Goal: Task Accomplishment & Management: Use online tool/utility

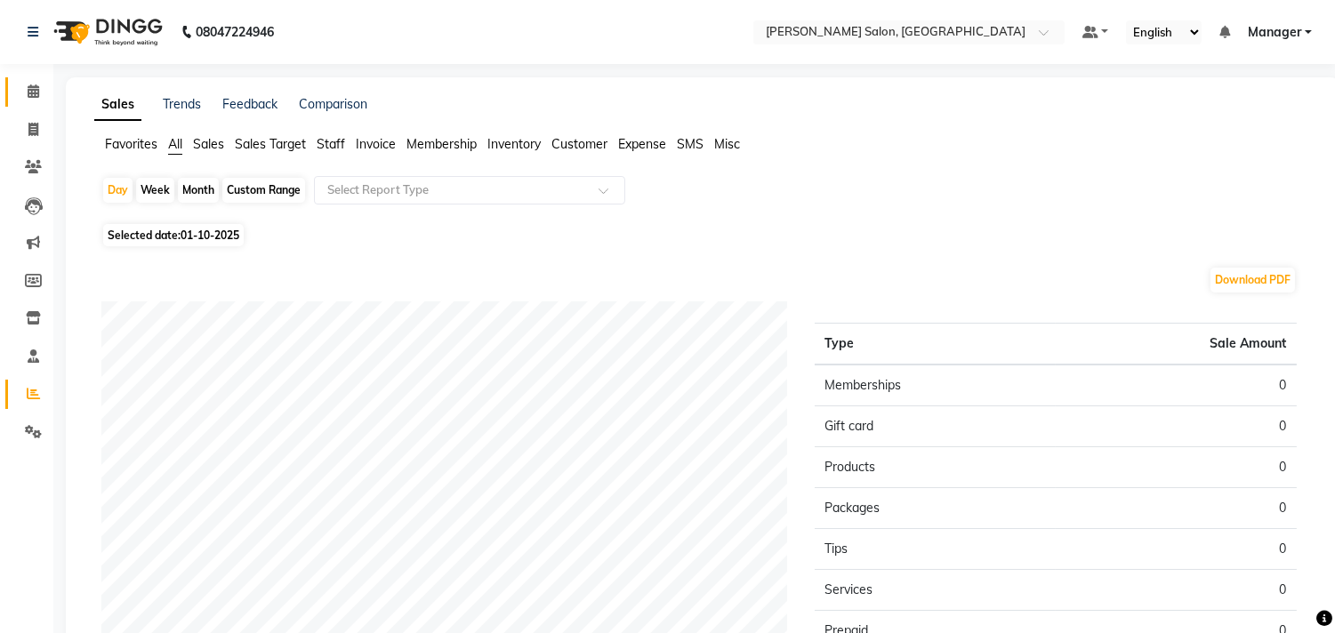
click at [32, 92] on icon at bounding box center [34, 91] width 12 height 13
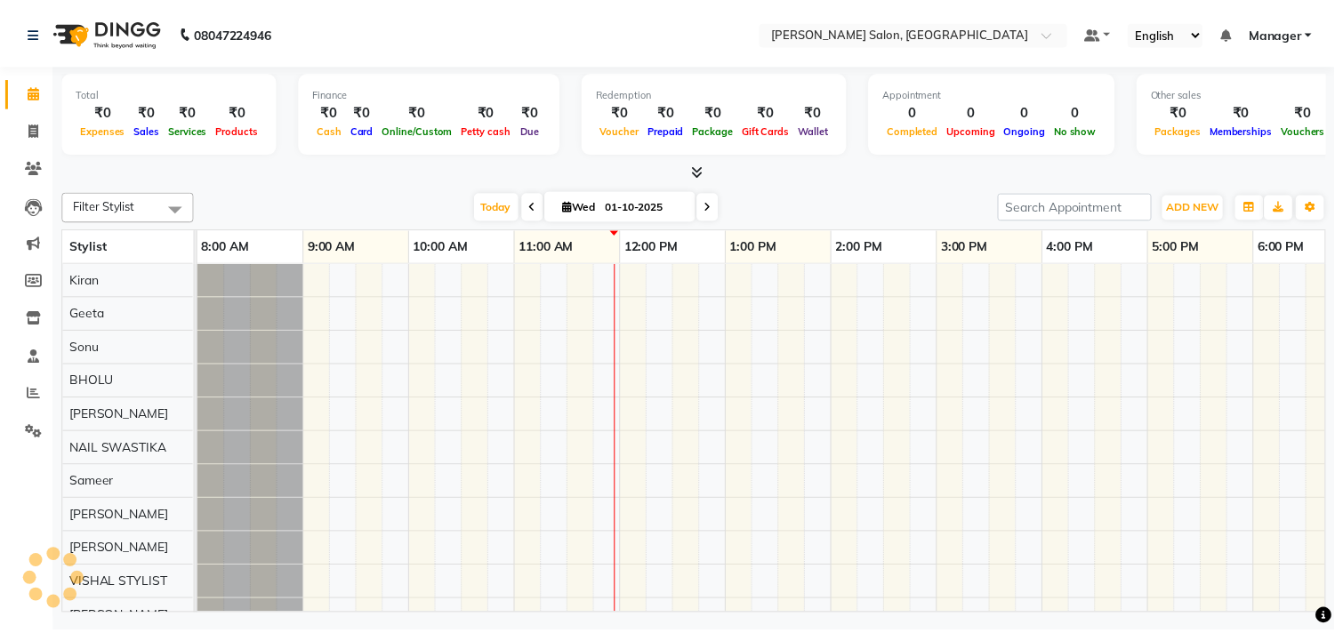
scroll to position [0, 246]
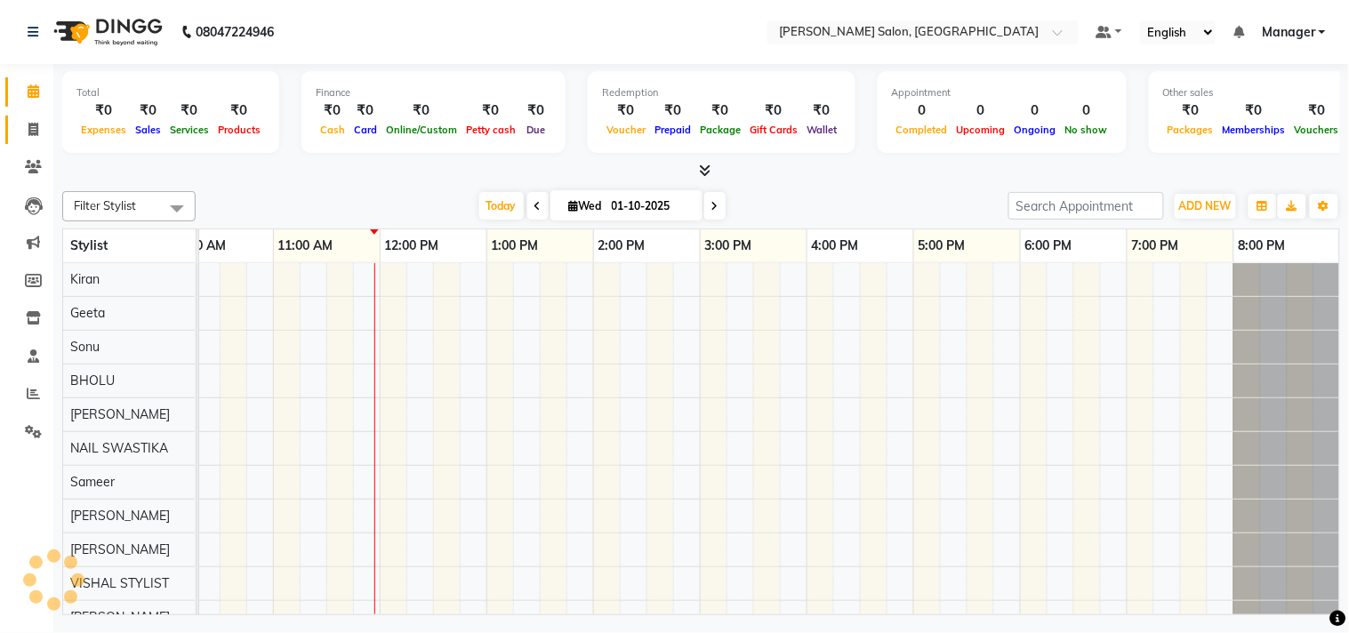
click at [29, 134] on icon at bounding box center [33, 129] width 10 height 13
select select "service"
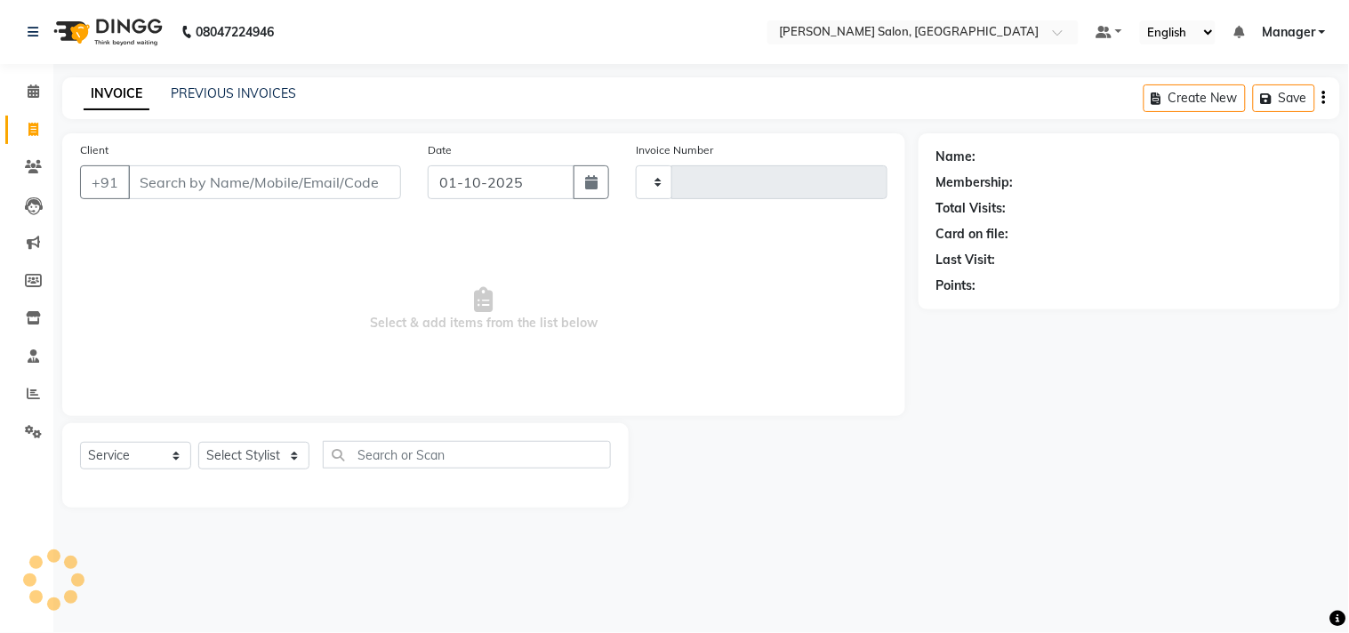
type input "4250"
select select "7229"
click at [326, 262] on span "Select & add items from the list below" at bounding box center [484, 310] width 808 height 178
click at [297, 456] on select "Select Stylist BHOLU Geeta [PERSON_NAME] [PERSON_NAME] [PERSON_NAME] PEDI Manag…" at bounding box center [253, 456] width 111 height 28
click at [166, 451] on select "Select Service Product Membership Package Voucher Prepaid Gift Card" at bounding box center [135, 456] width 111 height 28
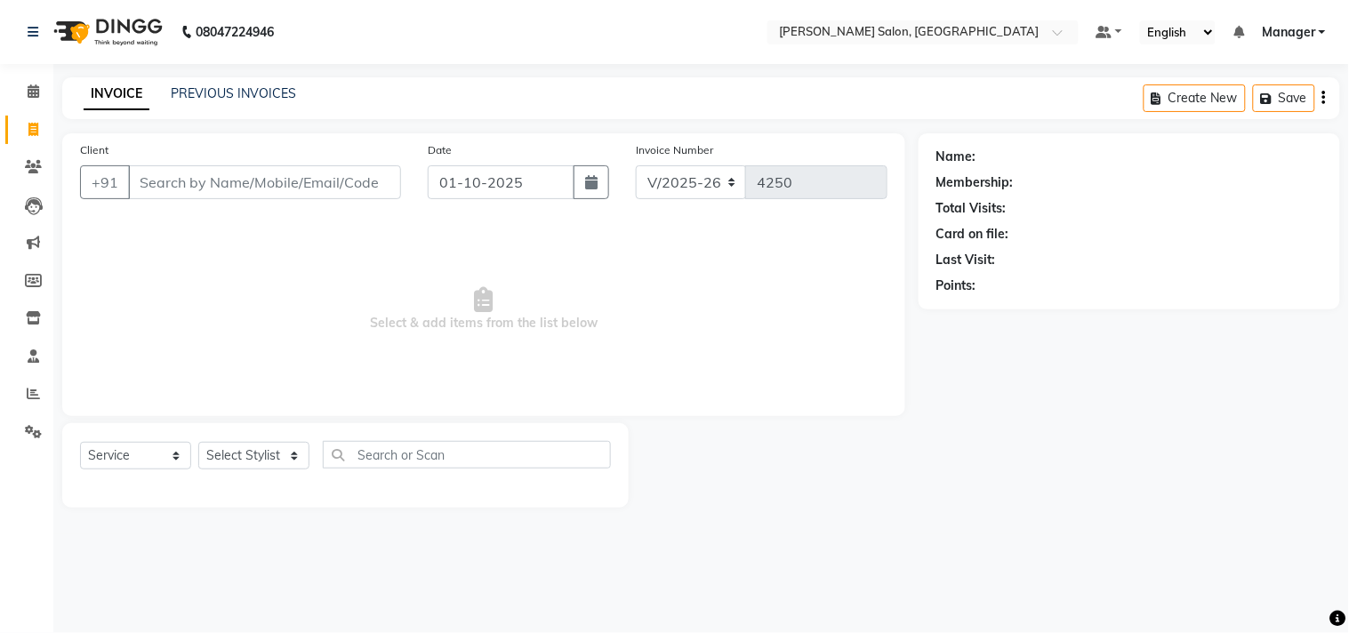
click at [484, 325] on span "Select & add items from the list below" at bounding box center [484, 310] width 808 height 178
click at [297, 467] on select "Select Stylist BHOLU Geeta [PERSON_NAME] [PERSON_NAME] [PERSON_NAME] PEDI Manag…" at bounding box center [253, 456] width 111 height 28
select select "61925"
click at [198, 443] on select "Select Stylist BHOLU Geeta [PERSON_NAME] [PERSON_NAME] [PERSON_NAME] PEDI Manag…" at bounding box center [253, 456] width 111 height 28
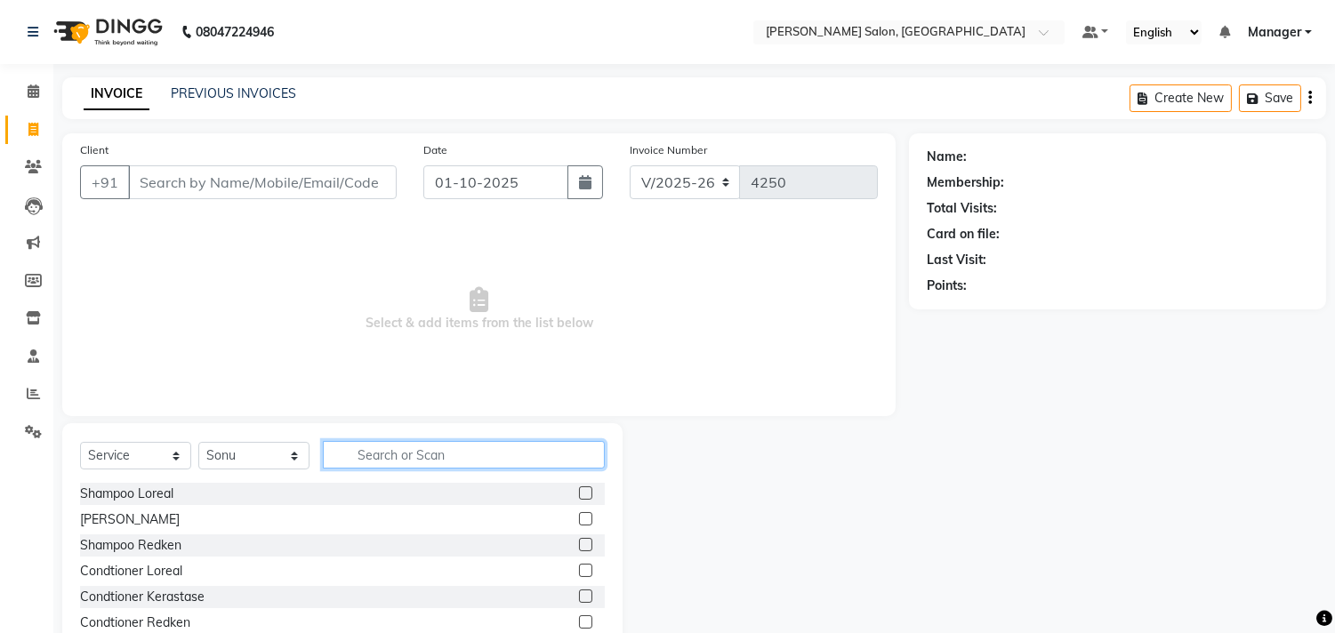
click at [432, 455] on input "text" at bounding box center [464, 455] width 282 height 28
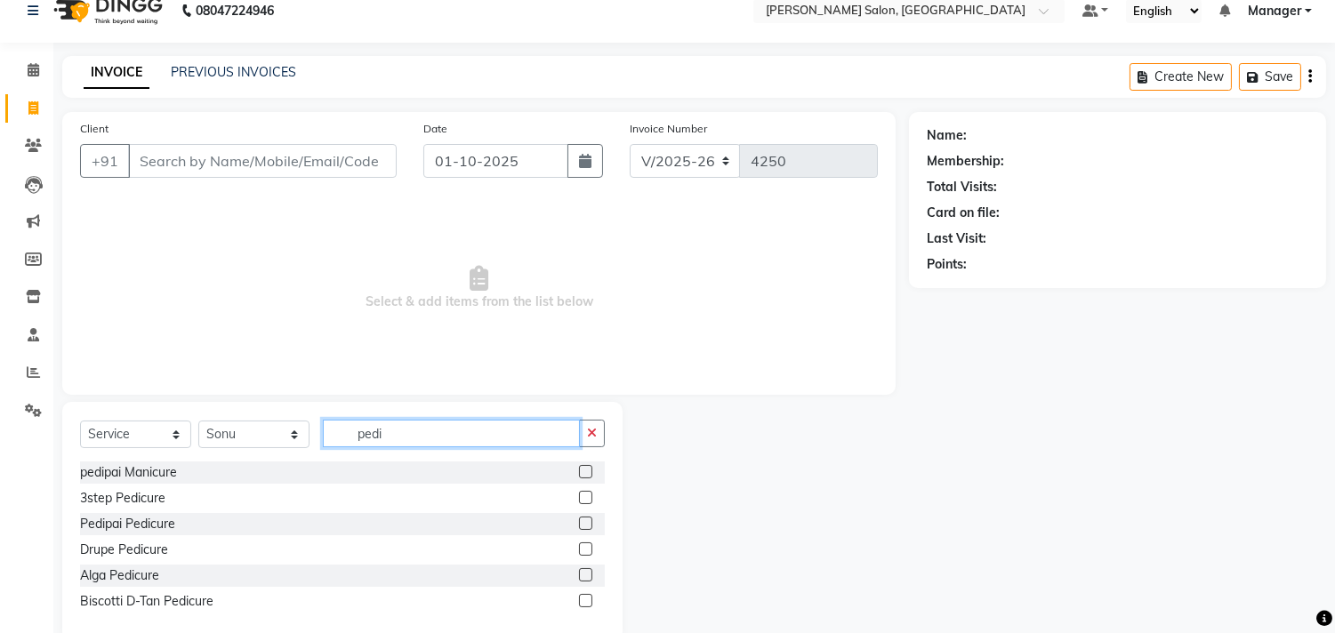
scroll to position [28, 0]
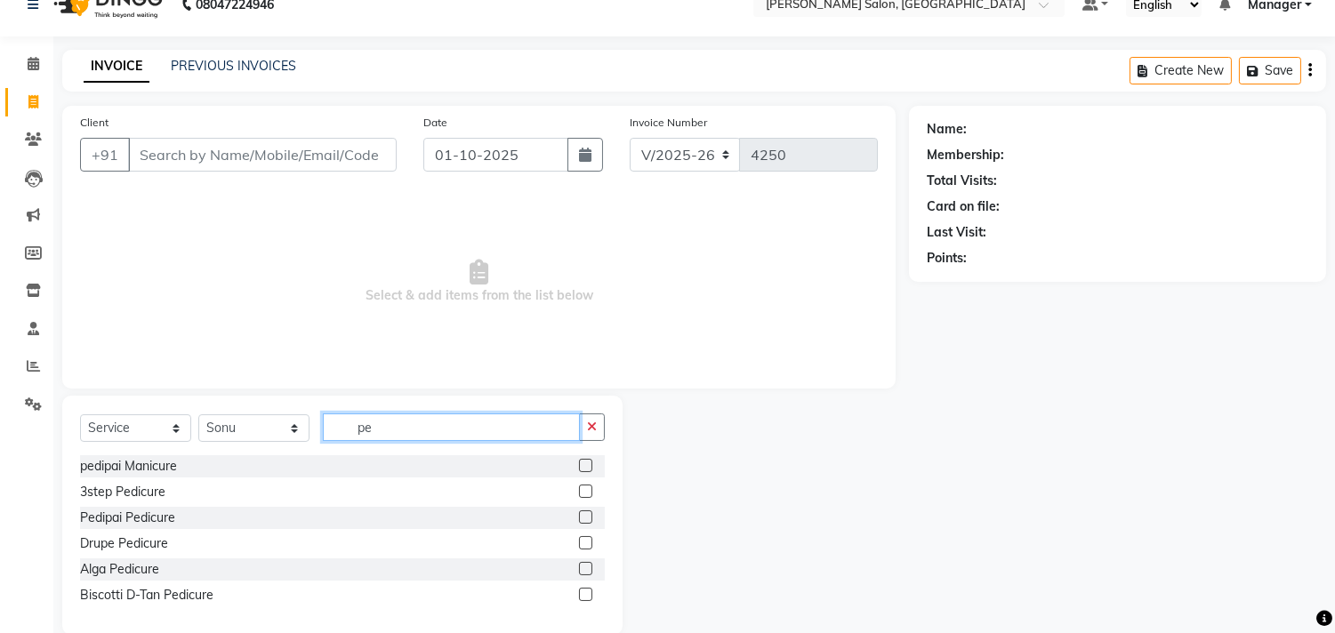
type input "p"
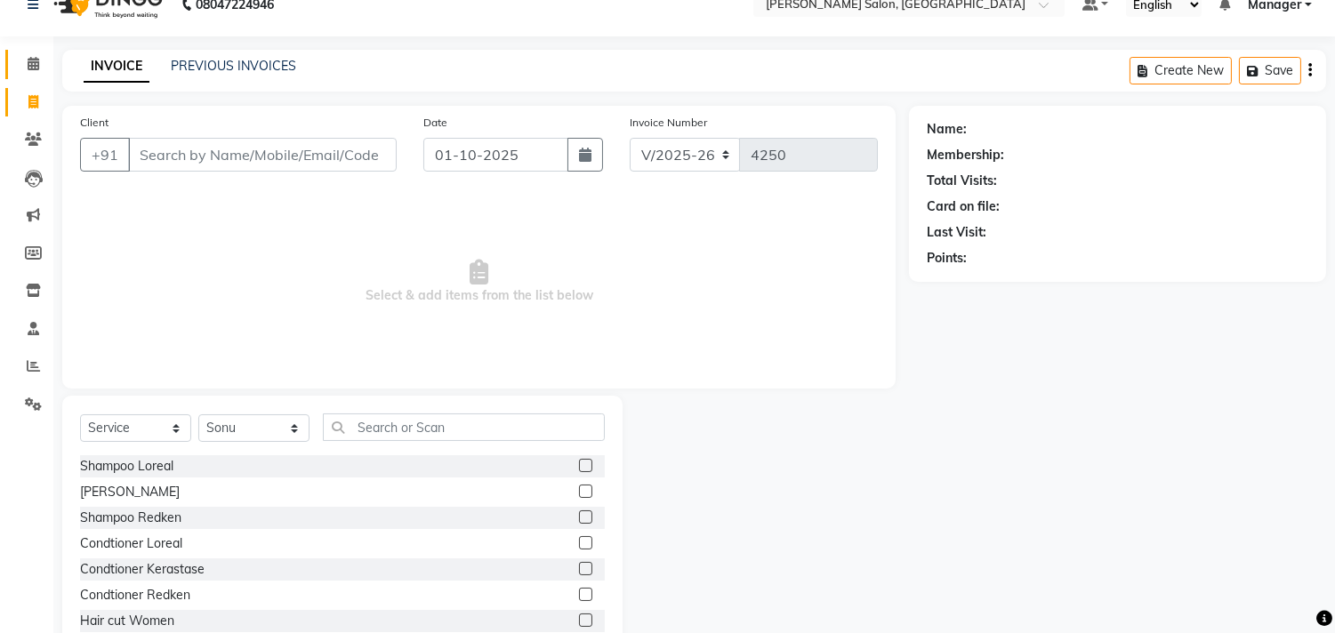
click at [32, 65] on icon at bounding box center [34, 63] width 12 height 13
